Goal: Book appointment/travel/reservation

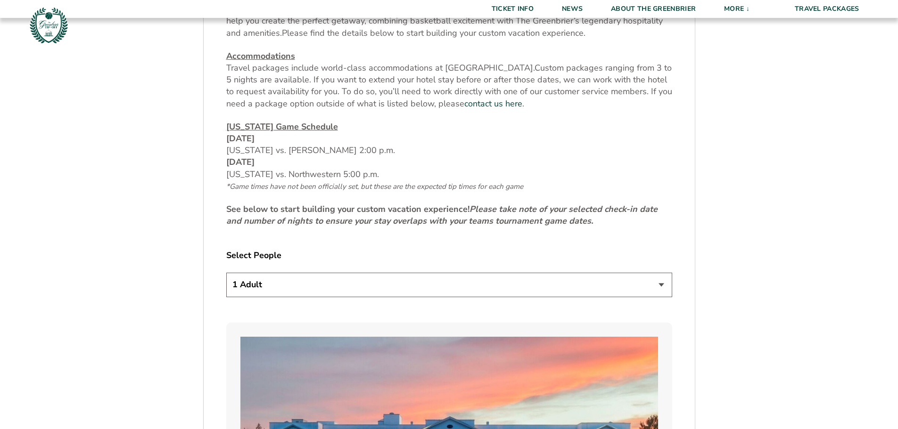
scroll to position [424, 0]
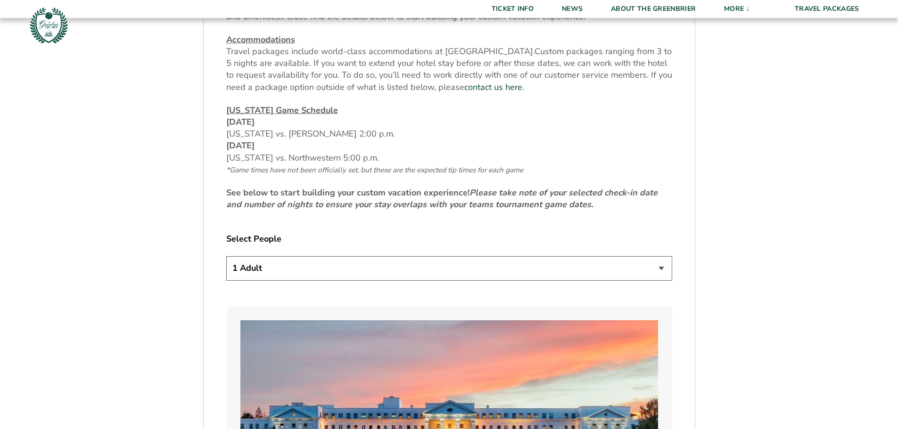
click at [423, 268] on select "1 Adult 2 Adults 3 Adults 4 Adults 2 Adults + 1 Child 2 Adults + 2 Children 2 A…" at bounding box center [449, 268] width 446 height 24
click at [226, 256] on select "1 Adult 2 Adults 3 Adults 4 Adults 2 Adults + 1 Child 2 Adults + 2 Children 2 A…" at bounding box center [449, 268] width 446 height 24
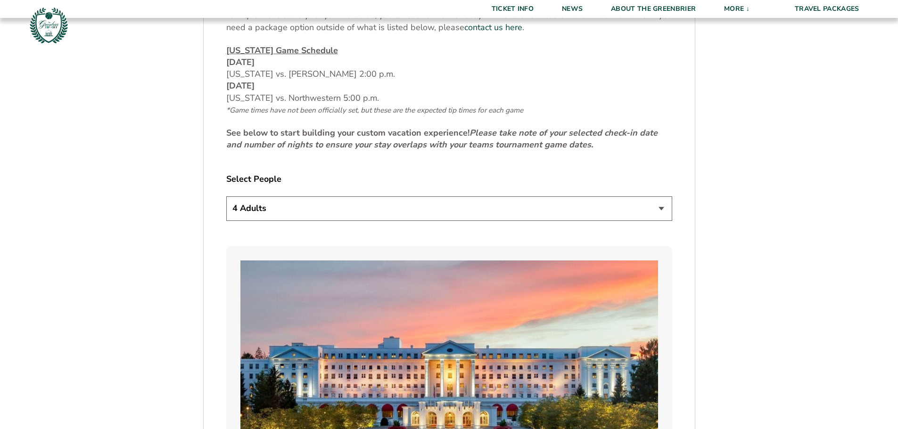
scroll to position [471, 0]
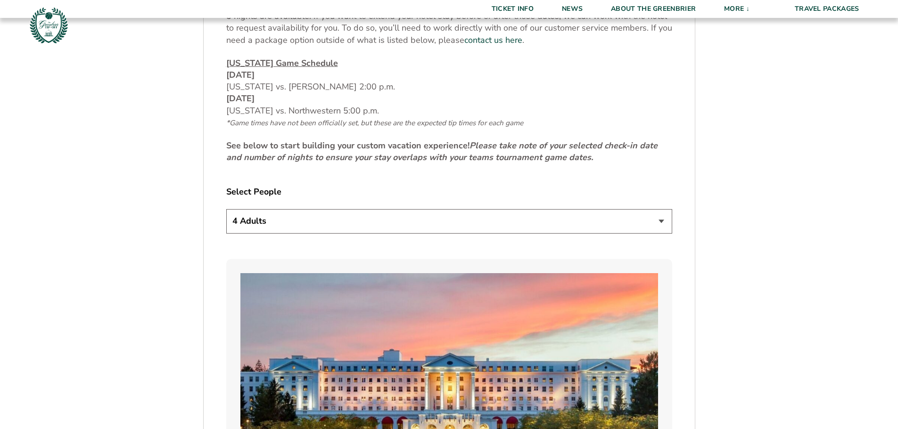
click at [592, 222] on select "1 Adult 2 Adults 3 Adults 4 Adults 2 Adults + 1 Child 2 Adults + 2 Children 2 A…" at bounding box center [449, 221] width 446 height 24
select select "2 Adults + 2 Children"
click at [226, 209] on select "1 Adult 2 Adults 3 Adults 4 Adults 2 Adults + 1 Child 2 Adults + 2 Children 2 A…" at bounding box center [449, 221] width 446 height 24
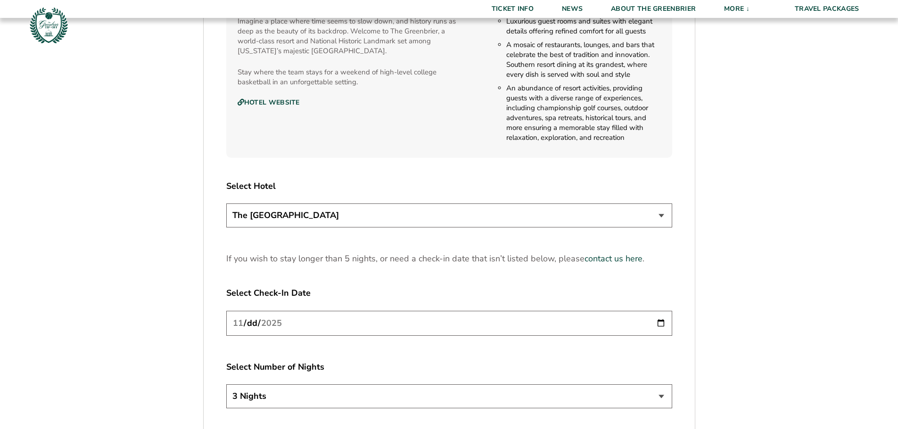
scroll to position [1131, 0]
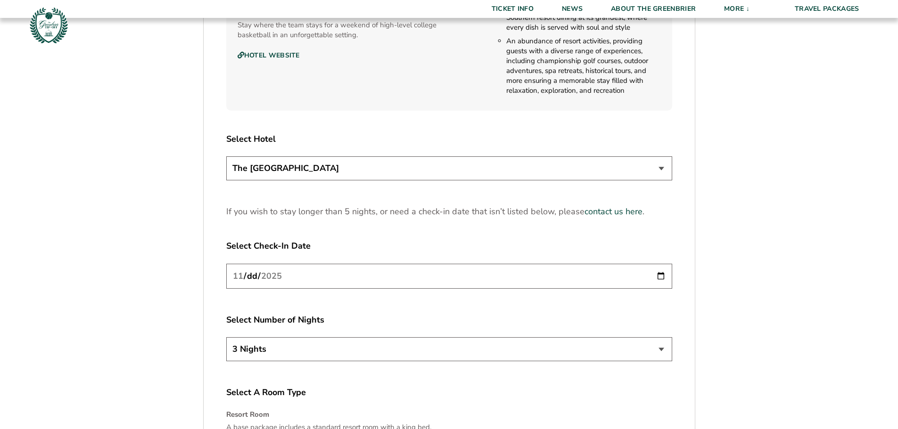
click at [660, 272] on input "[DATE]" at bounding box center [449, 276] width 446 height 25
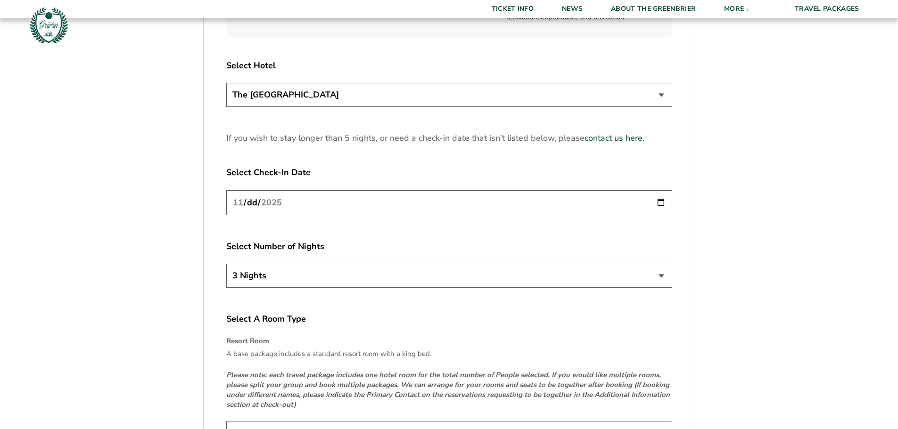
scroll to position [1225, 0]
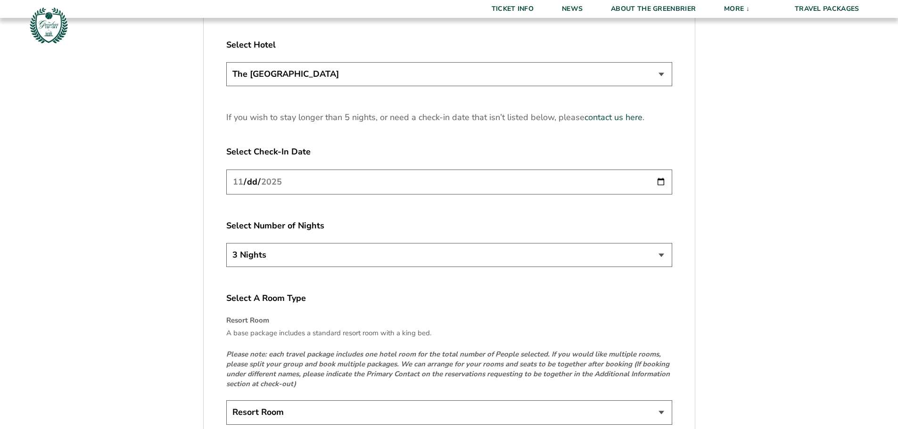
click at [658, 251] on select "3 Nights 4 Nights 5 Nights" at bounding box center [449, 255] width 446 height 24
click at [226, 243] on select "3 Nights 4 Nights 5 Nights" at bounding box center [449, 255] width 446 height 24
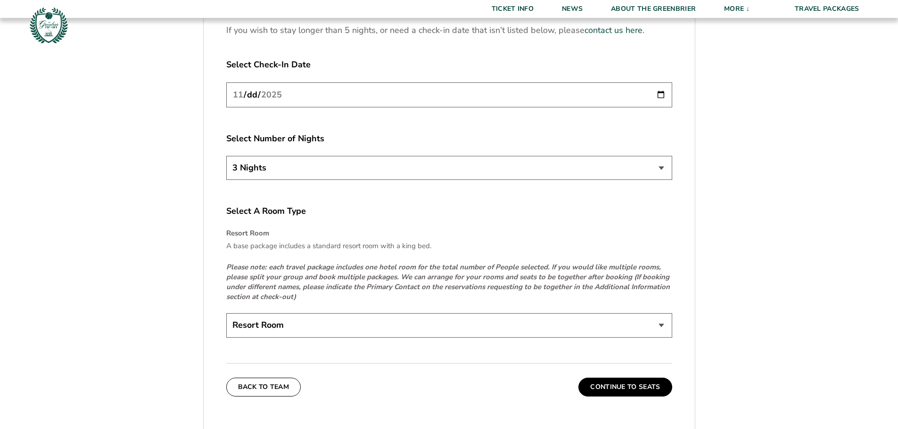
scroll to position [1320, 0]
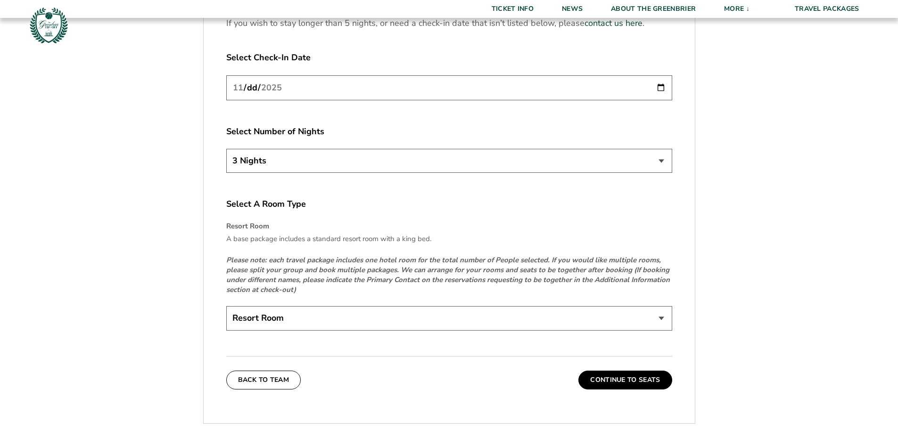
click at [602, 315] on select "Resort Room" at bounding box center [449, 318] width 446 height 24
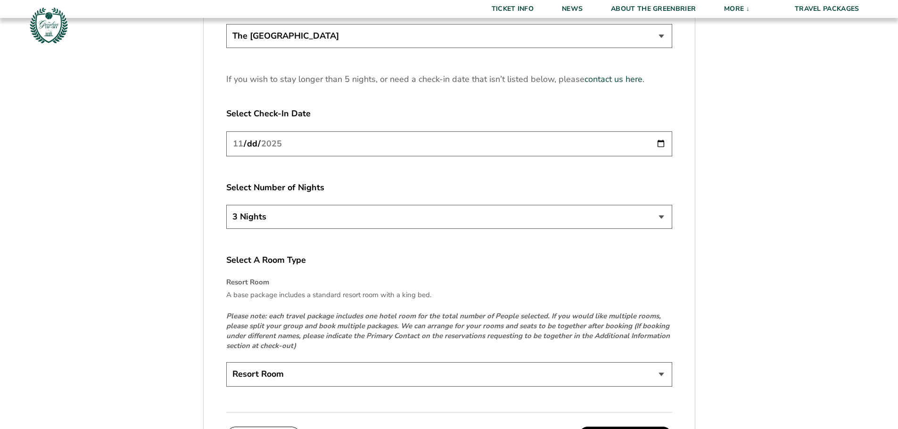
scroll to position [1225, 0]
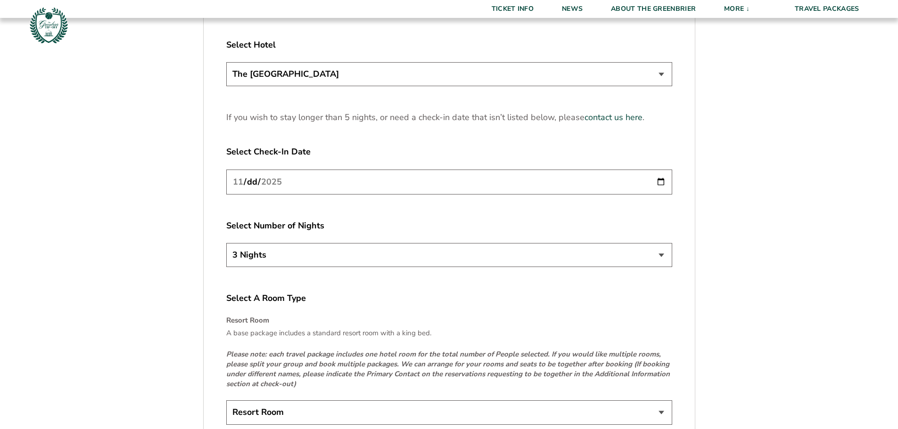
click at [654, 181] on input "[DATE]" at bounding box center [449, 182] width 446 height 25
click at [659, 180] on input "[DATE]" at bounding box center [449, 182] width 446 height 25
type input "[DATE]"
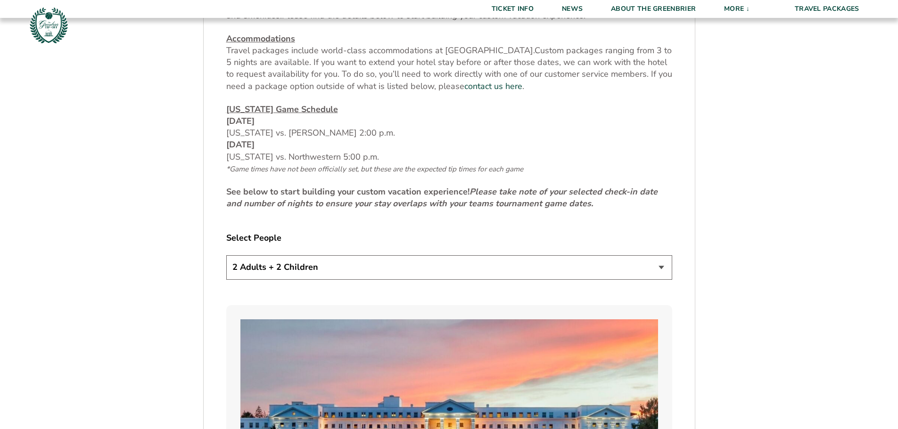
scroll to position [424, 0]
click at [660, 265] on select "1 Adult 2 Adults 3 Adults 4 Adults 2 Adults + 1 Child 2 Adults + 2 Children 2 A…" at bounding box center [449, 268] width 446 height 24
select select "2 Adults"
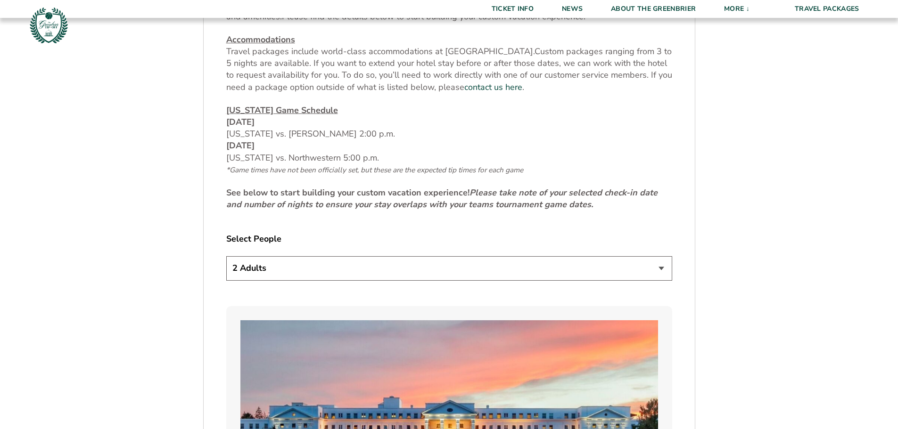
click at [226, 256] on select "1 Adult 2 Adults 3 Adults 4 Adults 2 Adults + 1 Child 2 Adults + 2 Children 2 A…" at bounding box center [449, 268] width 446 height 24
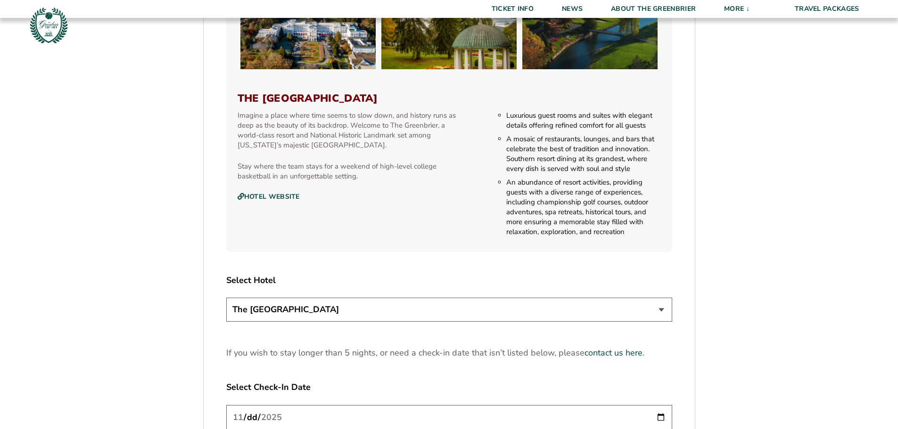
scroll to position [1037, 0]
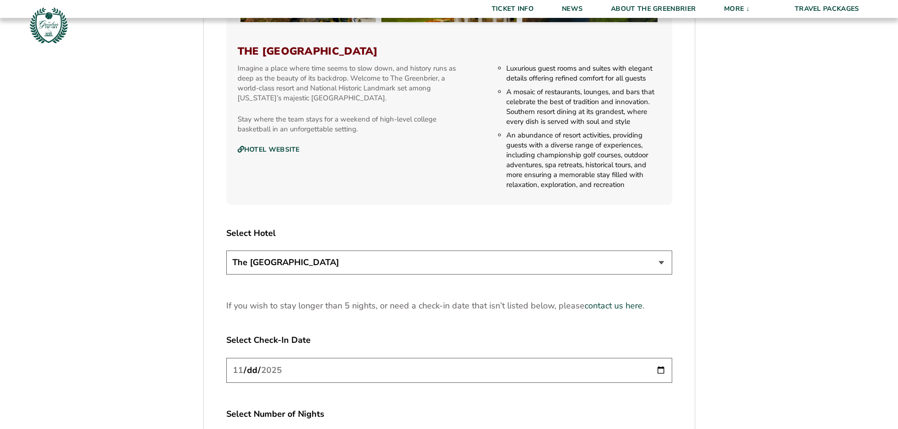
click at [665, 261] on select "The [GEOGRAPHIC_DATA]" at bounding box center [449, 263] width 446 height 24
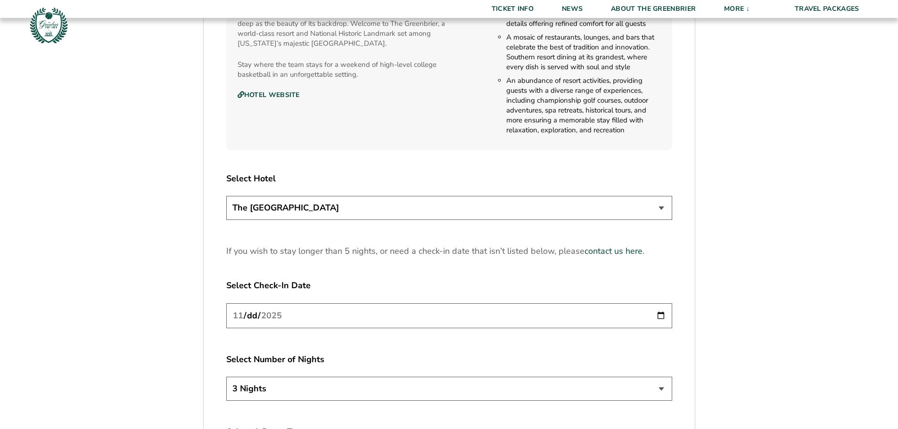
scroll to position [1178, 0]
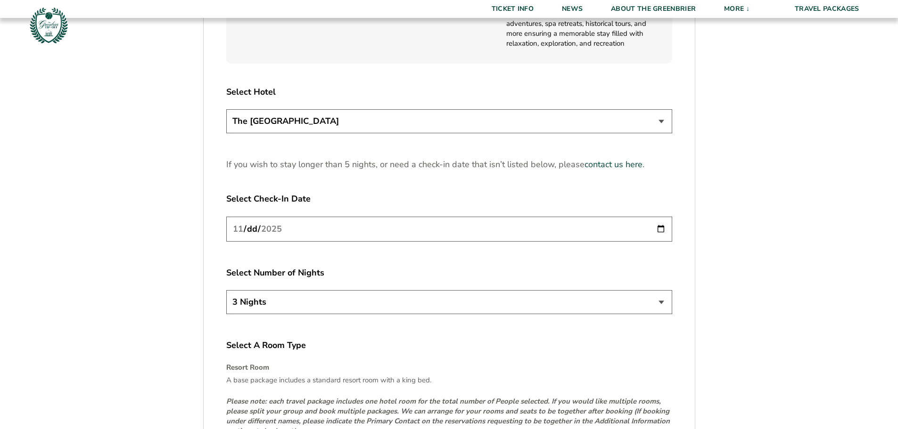
click at [661, 230] on input "[DATE]" at bounding box center [449, 229] width 446 height 25
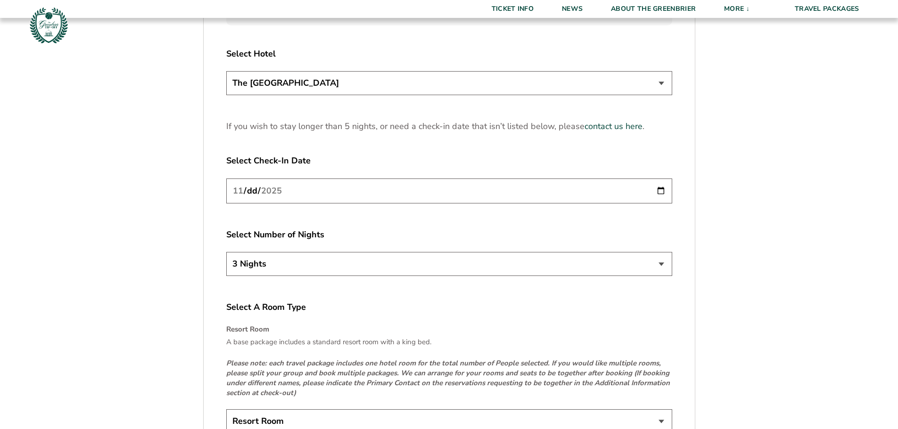
scroll to position [1320, 0]
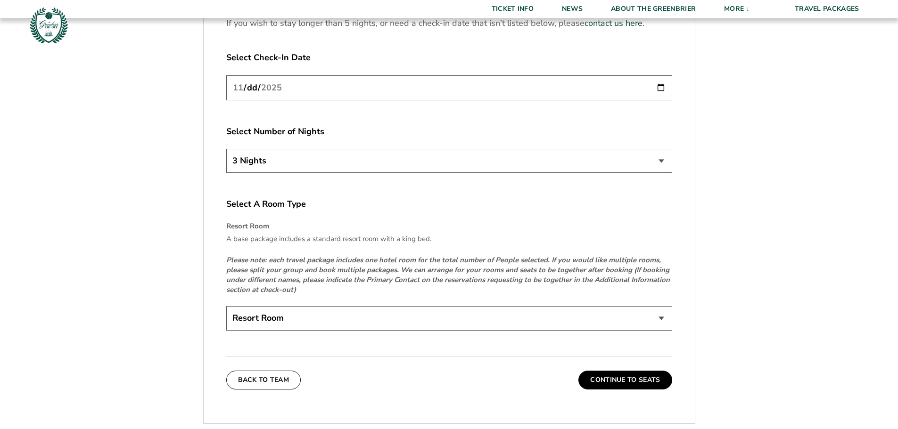
click at [664, 157] on select "3 Nights 4 Nights 5 Nights" at bounding box center [449, 161] width 446 height 24
click at [623, 311] on select "Resort Room" at bounding box center [449, 318] width 446 height 24
click at [615, 384] on button "Continue To Seats" at bounding box center [624, 380] width 93 height 19
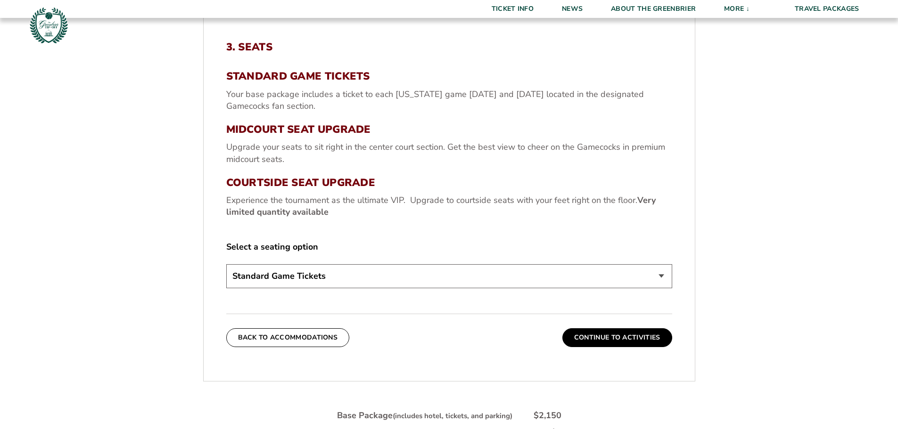
scroll to position [345, 0]
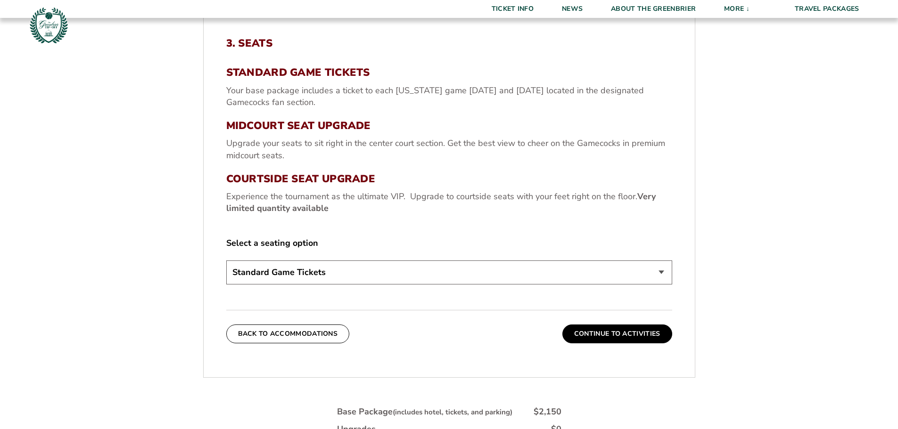
click at [616, 274] on select "Standard Game Tickets Midcourt Seat Upgrade (+$130 per person) Courtside Seat U…" at bounding box center [449, 273] width 446 height 24
select select "Midcourt Seat Upgrade"
click at [226, 261] on select "Standard Game Tickets Midcourt Seat Upgrade (+$130 per person) Courtside Seat U…" at bounding box center [449, 273] width 446 height 24
click at [621, 334] on button "Continue To Activities" at bounding box center [617, 334] width 110 height 19
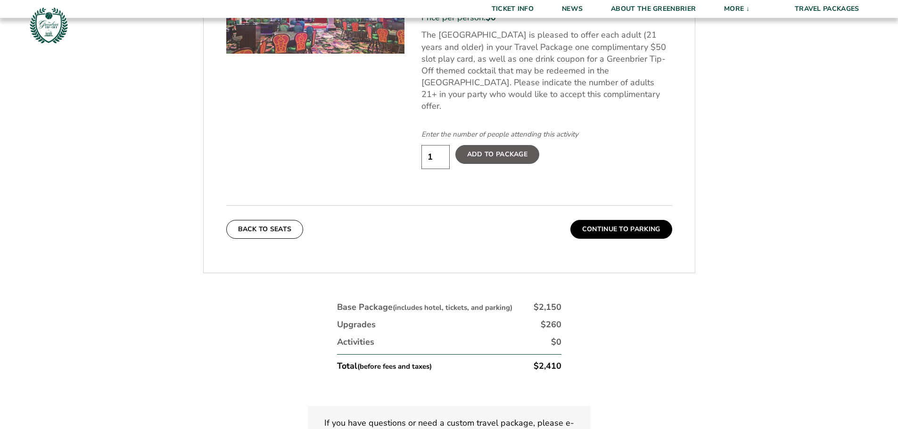
scroll to position [627, 0]
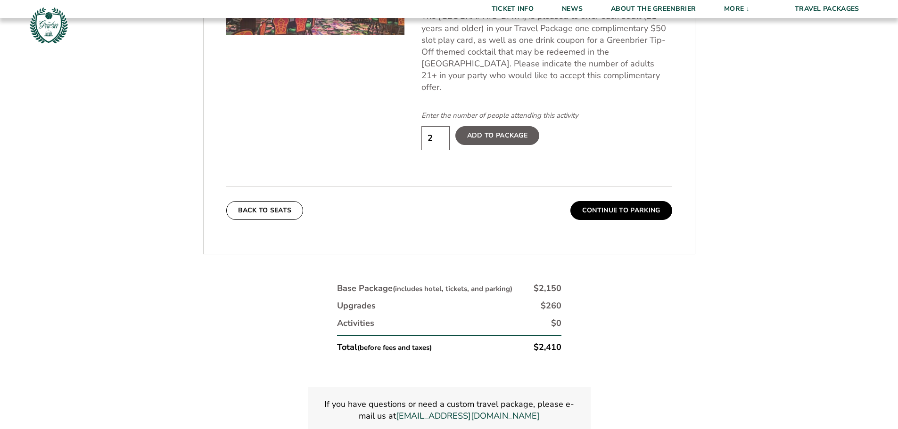
type input "2"
click at [441, 126] on input "2" at bounding box center [435, 138] width 28 height 24
click at [488, 127] on label "Add To Package" at bounding box center [497, 135] width 84 height 19
click at [0, 0] on input "Add To Package" at bounding box center [0, 0] width 0 height 0
click at [616, 202] on button "Continue To Parking" at bounding box center [621, 210] width 102 height 19
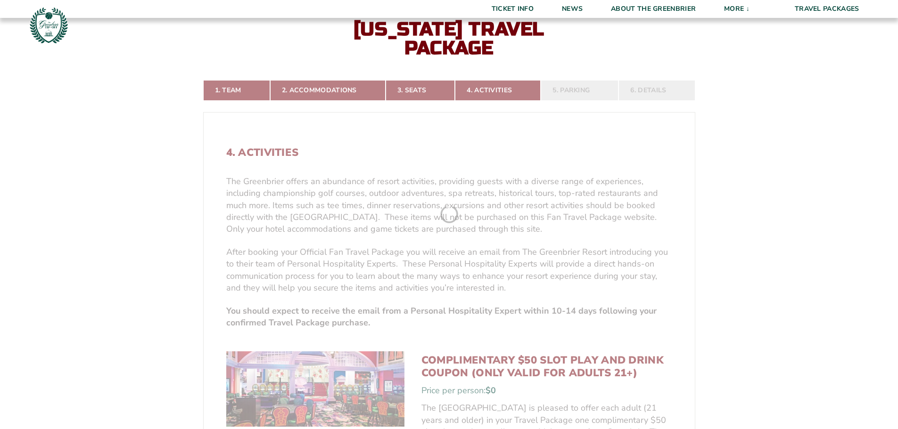
scroll to position [203, 0]
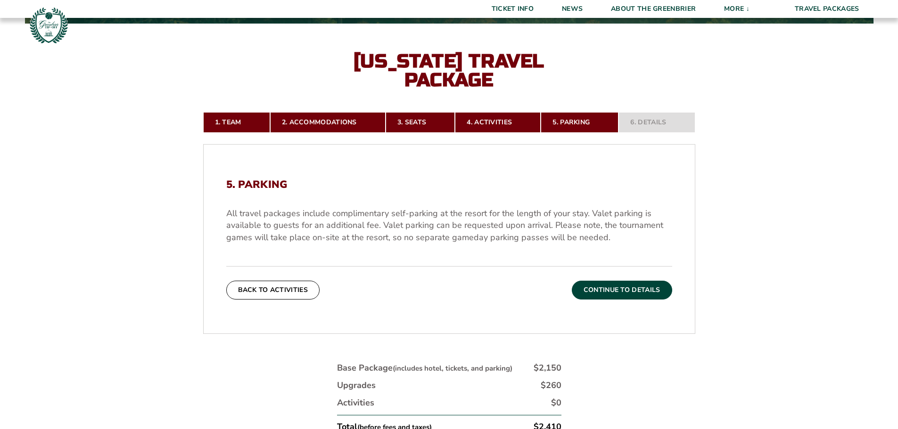
click at [620, 289] on button "Continue To Details" at bounding box center [622, 290] width 100 height 19
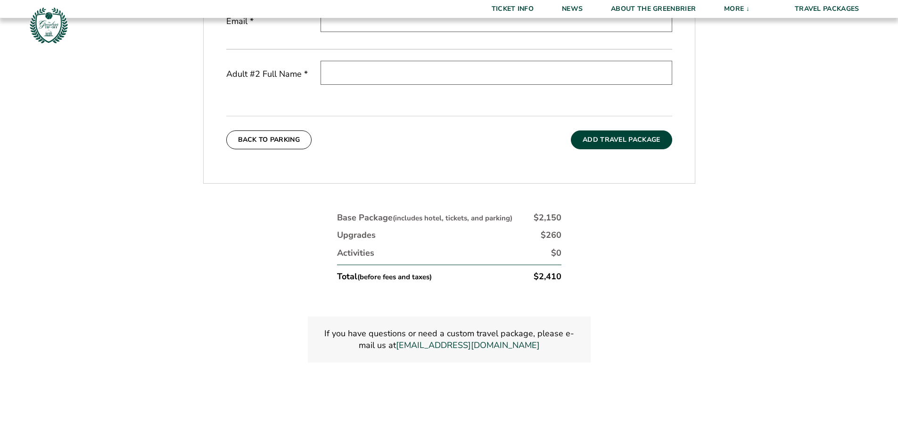
scroll to position [486, 0]
